Goal: Information Seeking & Learning: Learn about a topic

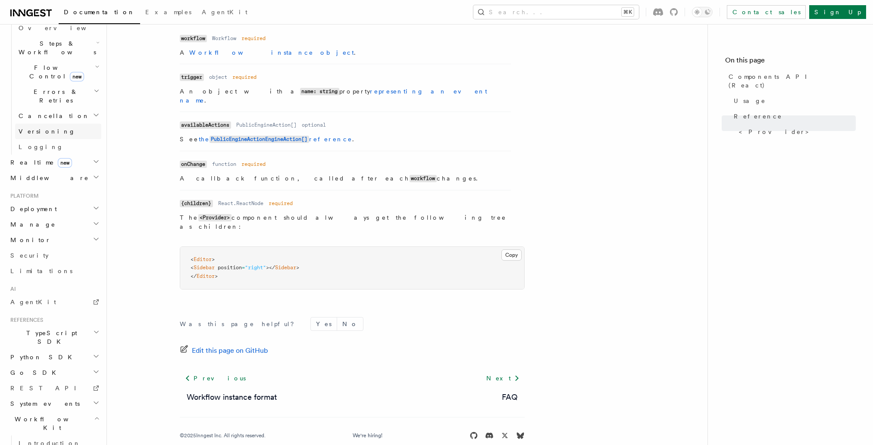
scroll to position [322, 0]
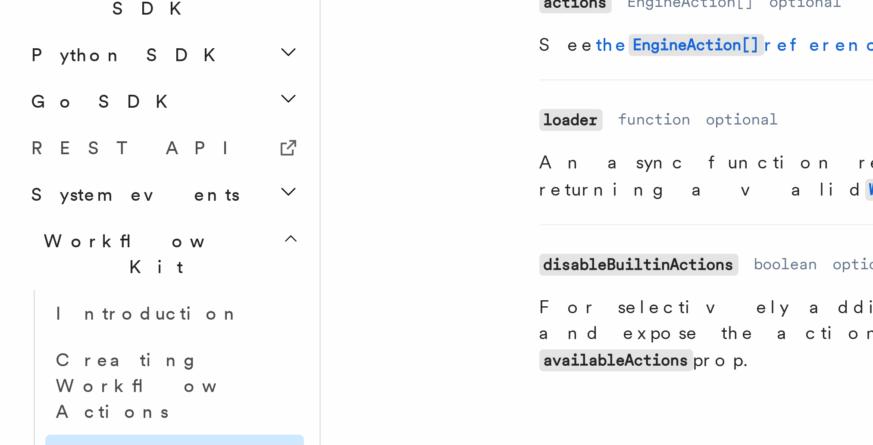
scroll to position [95, 0]
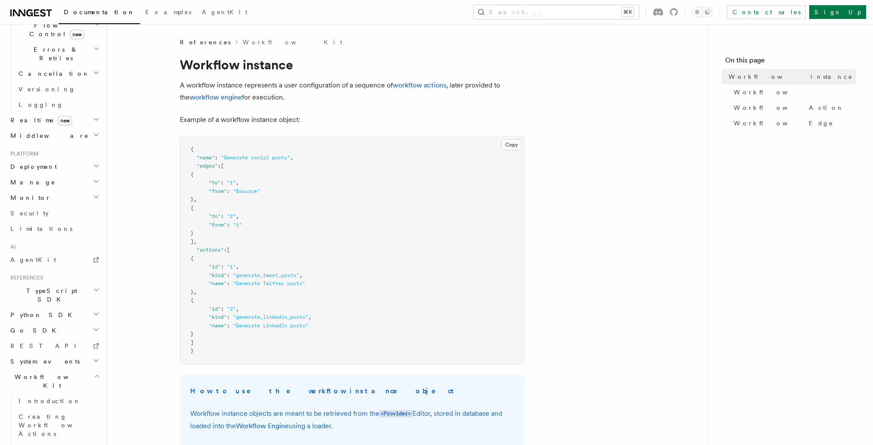
click at [27, 116] on span "Realtime new" at bounding box center [39, 120] width 65 height 9
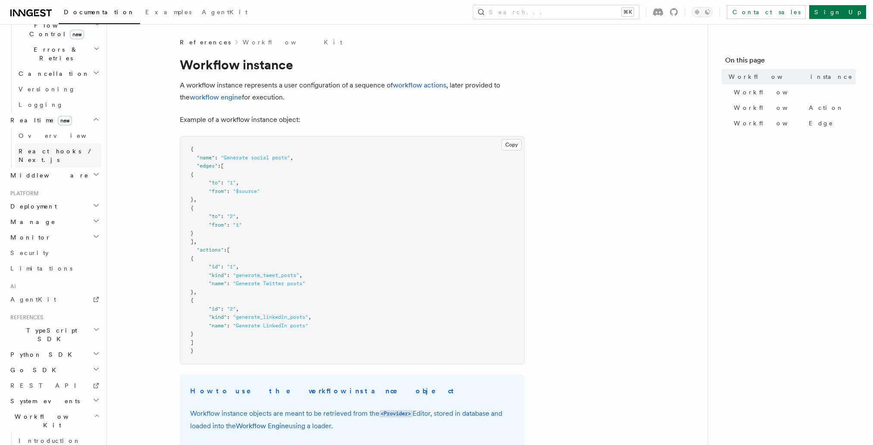
click at [33, 148] on span "React hooks / Next.js" at bounding box center [57, 156] width 76 height 16
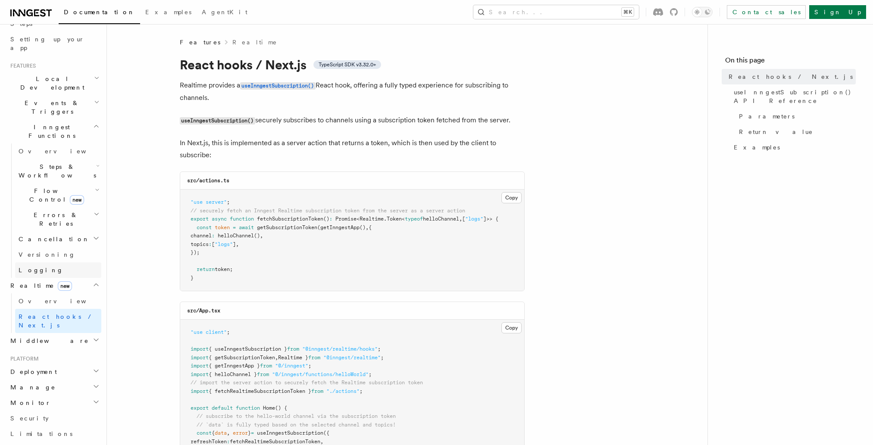
scroll to position [117, 0]
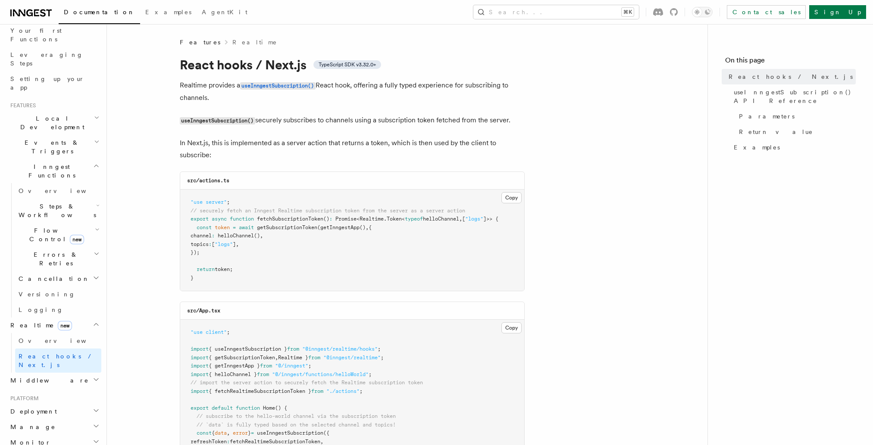
click at [41, 226] on span "Flow Control new" at bounding box center [55, 234] width 80 height 17
click at [47, 268] on span "Singleton" at bounding box center [51, 271] width 49 height 7
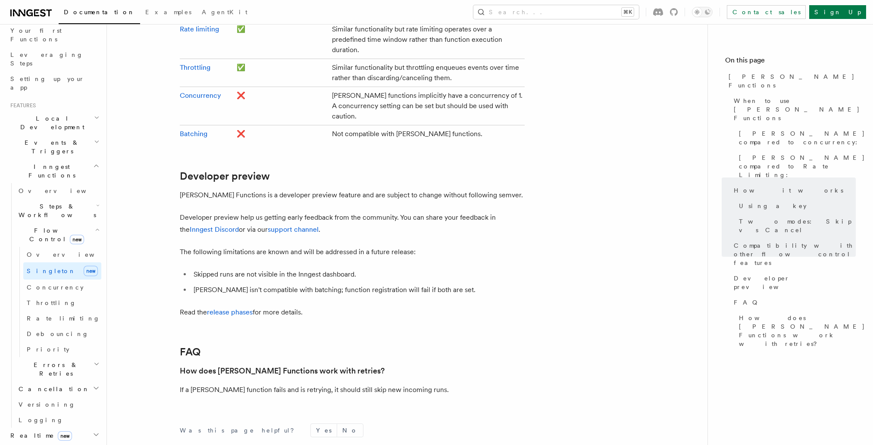
scroll to position [1617, 0]
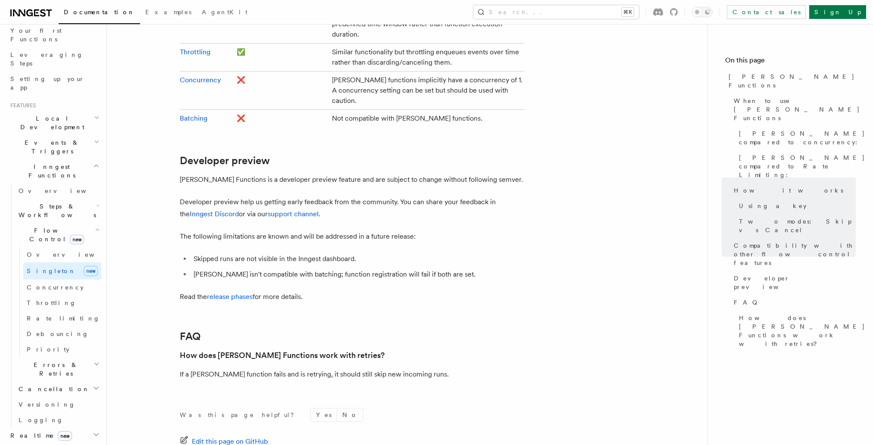
click at [51, 202] on span "Steps & Workflows" at bounding box center [55, 210] width 81 height 17
click at [63, 243] on span "Function steps" at bounding box center [60, 246] width 66 height 7
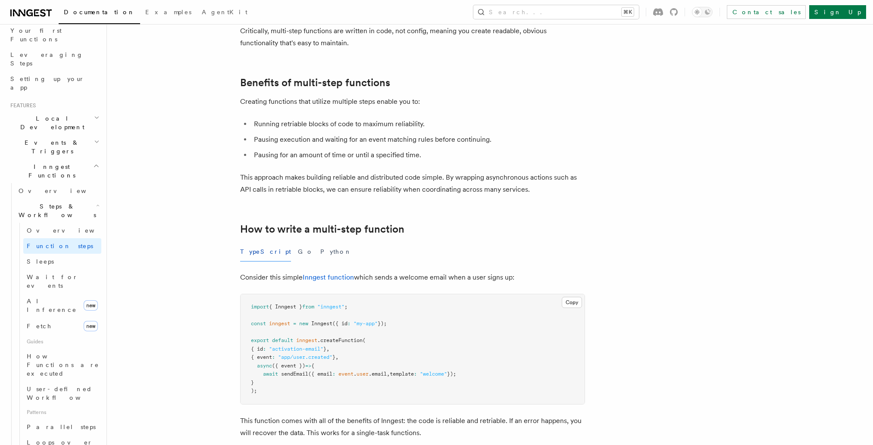
scroll to position [94, 0]
